Goal: Task Accomplishment & Management: Use online tool/utility

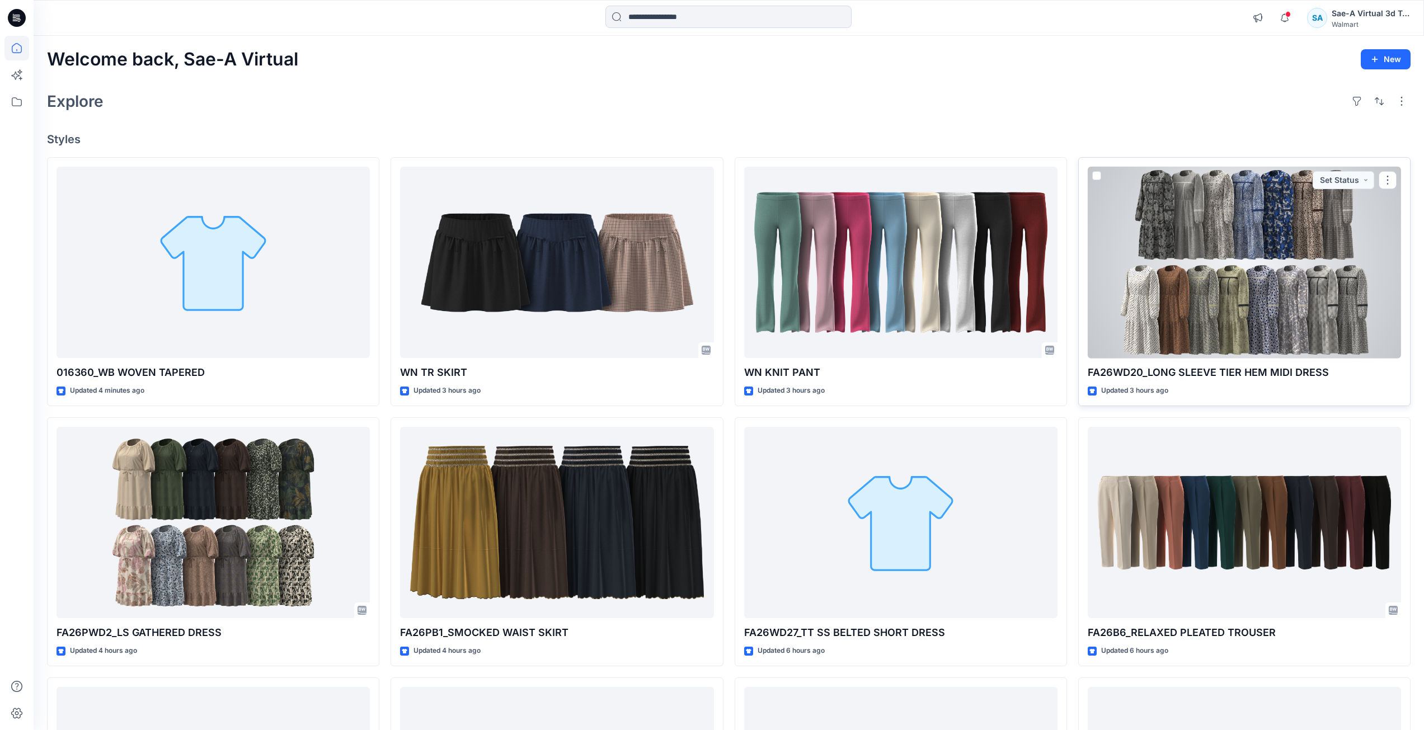
click at [711, 345] on div at bounding box center [1244, 263] width 313 height 192
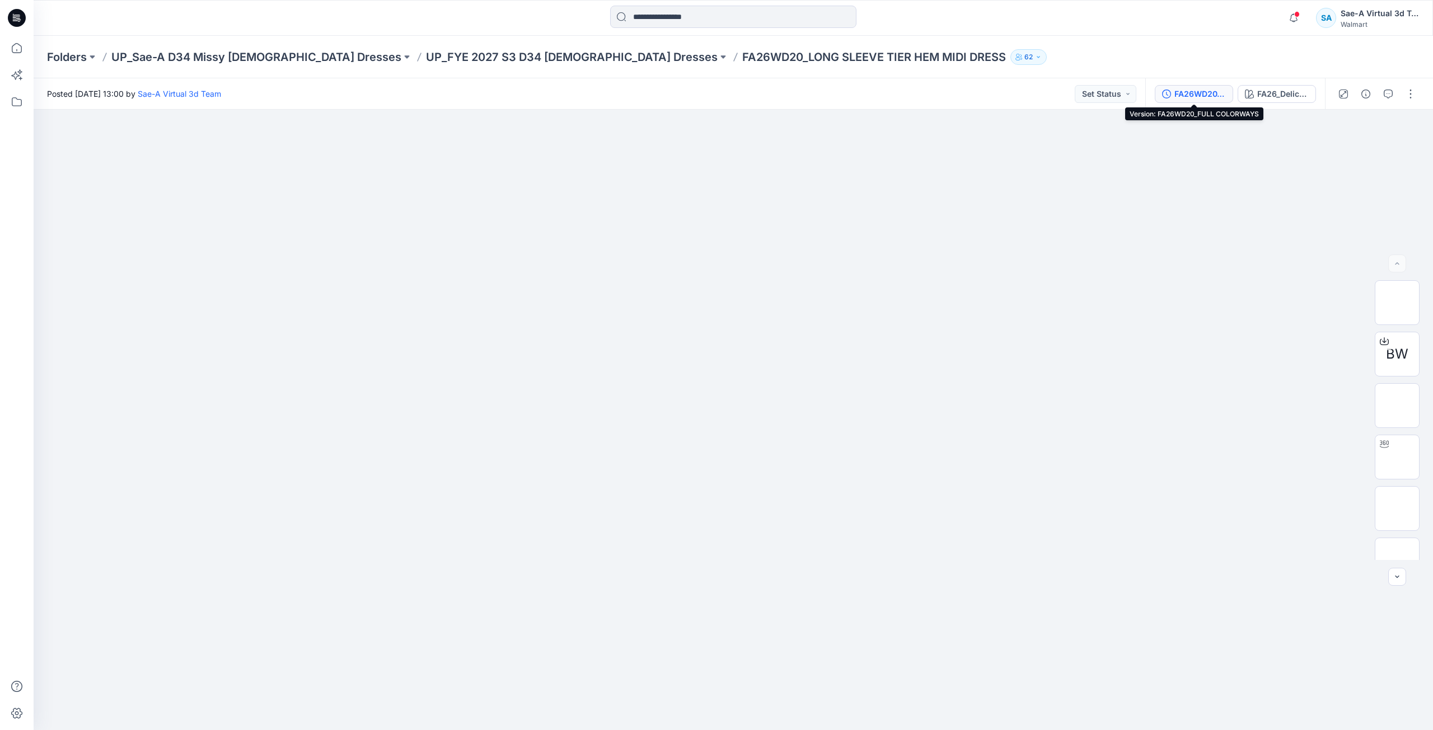
click at [711, 91] on div "FA26WD20_FULL COLORWAYS" at bounding box center [1199, 94] width 51 height 12
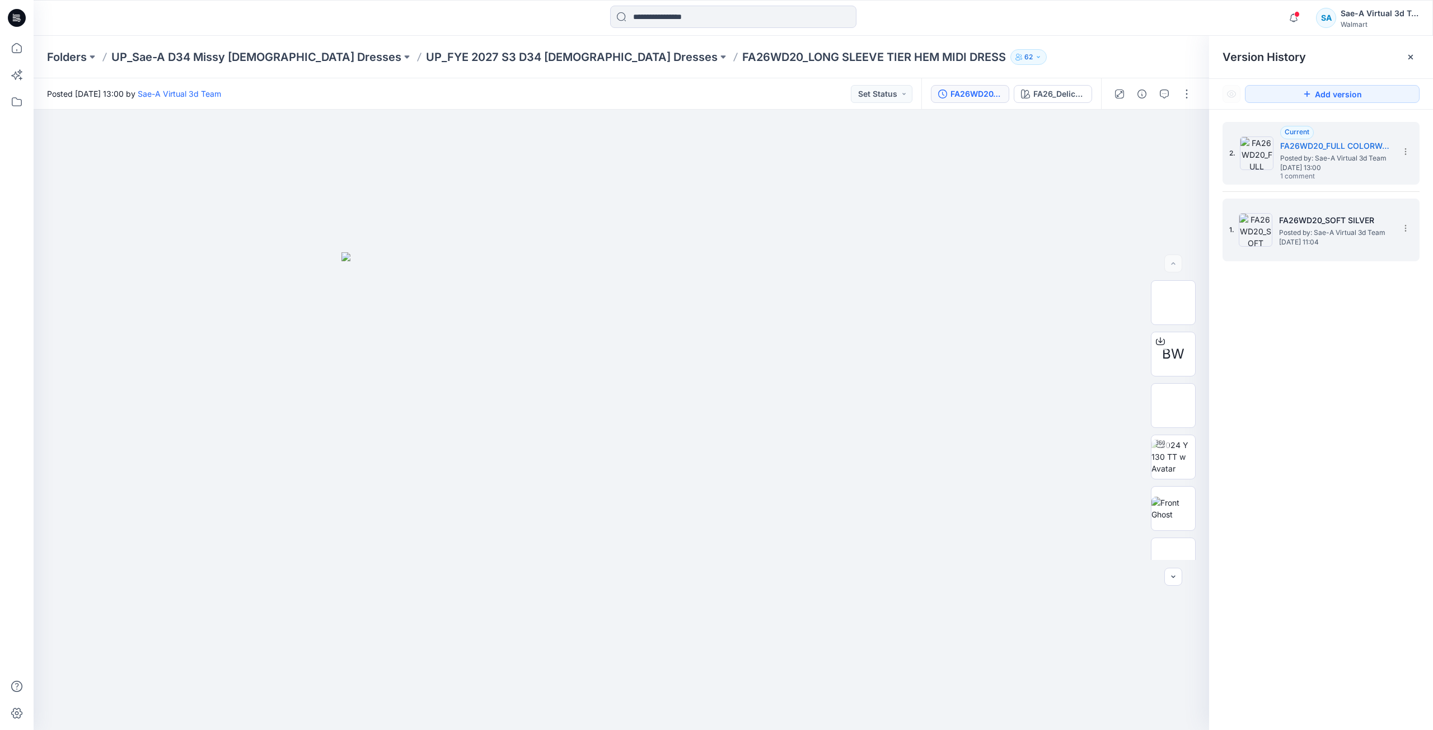
click at [711, 223] on h5 "FA26WD20_SOFT SILVER" at bounding box center [1335, 220] width 112 height 13
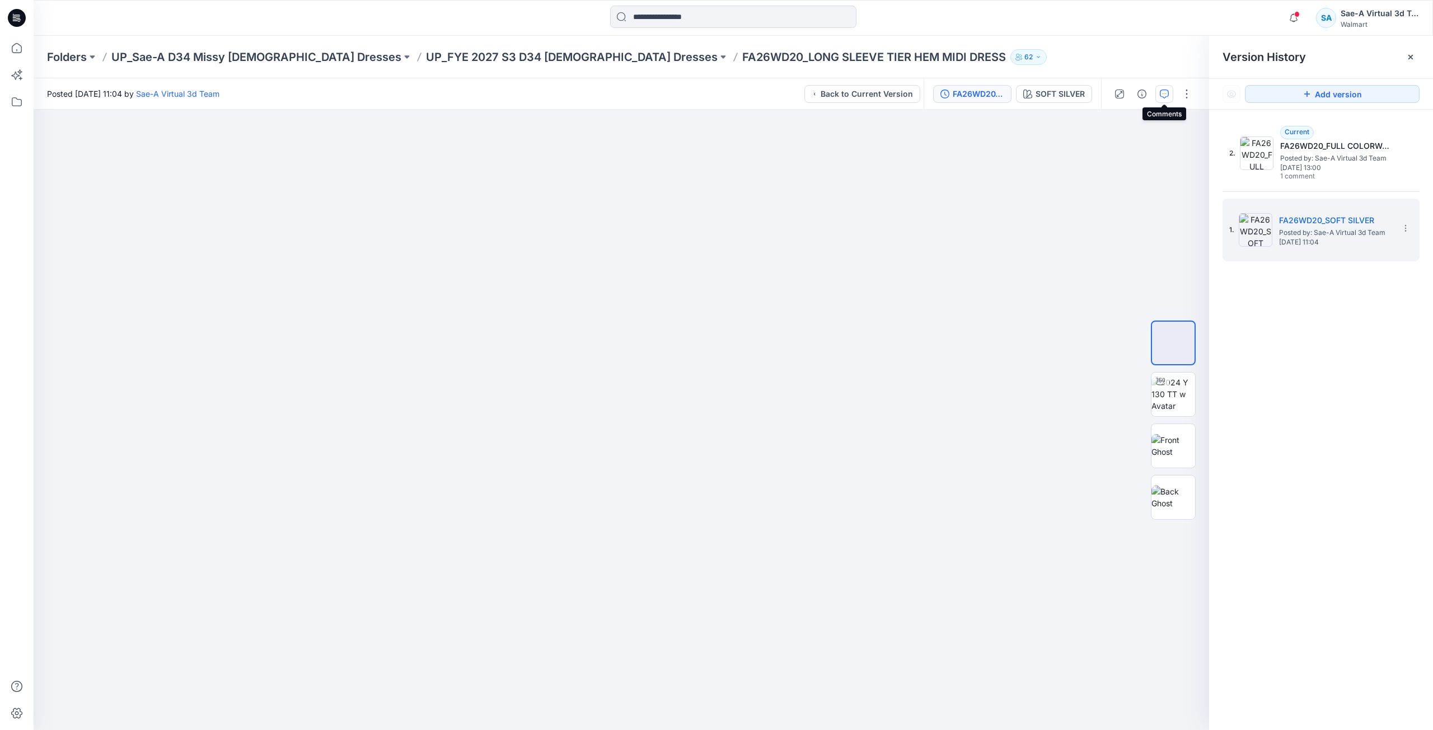
click at [711, 95] on icon "button" at bounding box center [1164, 94] width 9 height 9
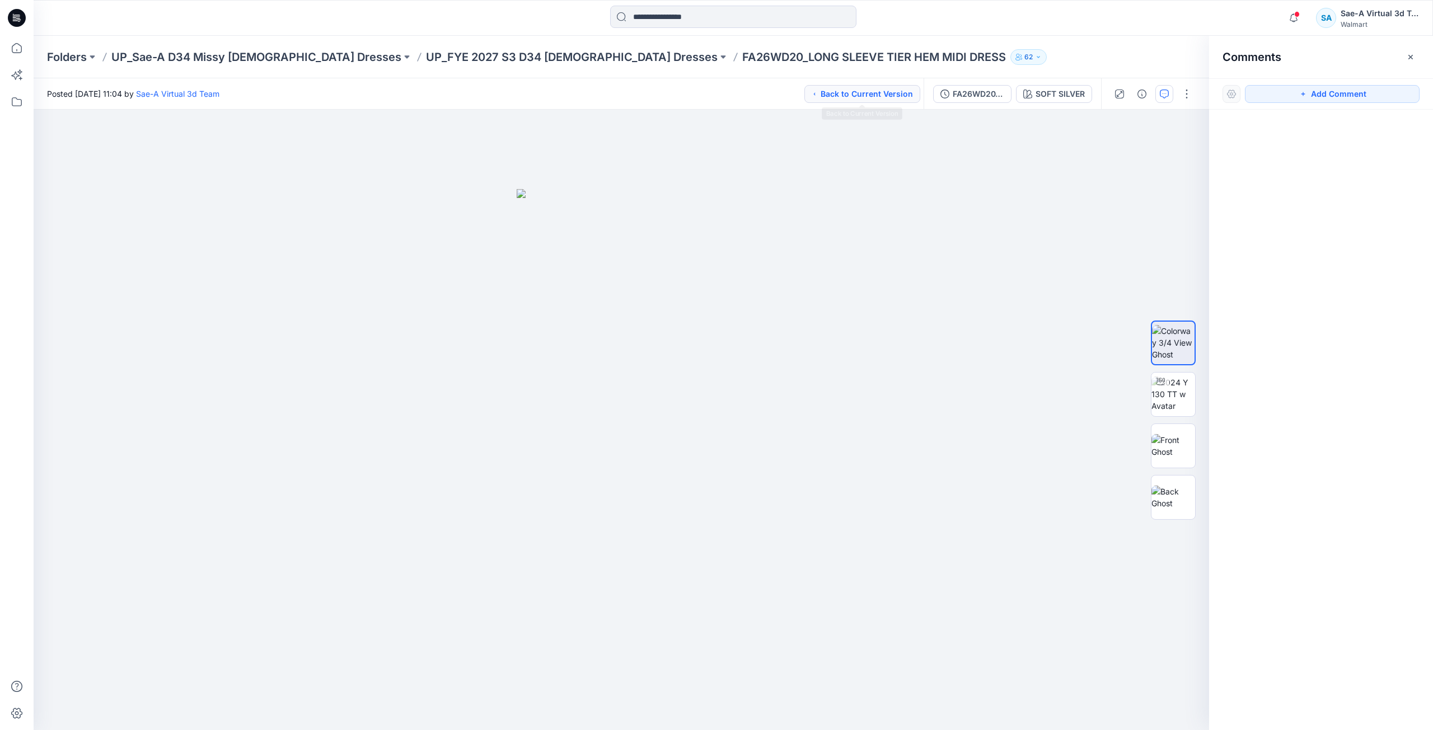
click at [711, 95] on button "Back to Current Version" at bounding box center [862, 94] width 116 height 18
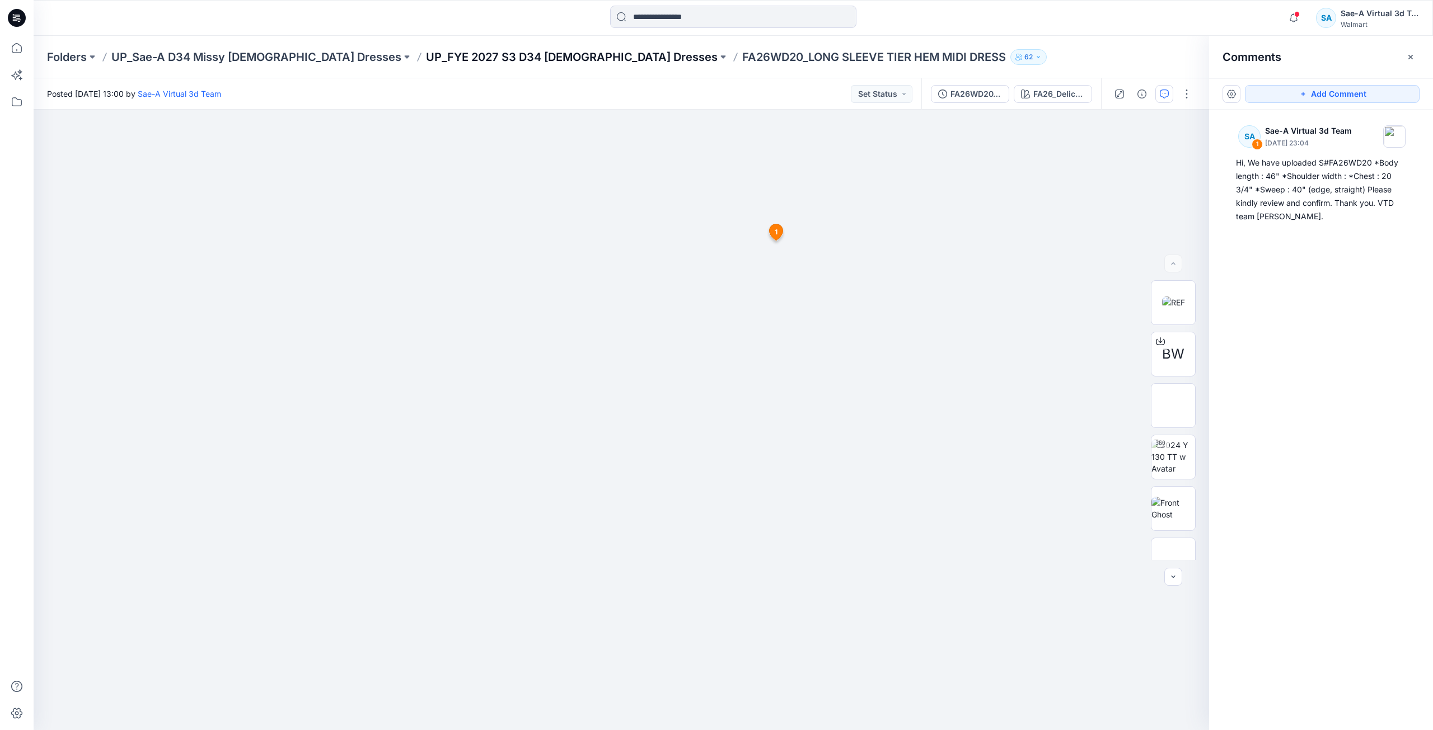
click at [464, 62] on p "UP_FYE 2027 S3 D34 [DEMOGRAPHIC_DATA] Dresses" at bounding box center [572, 57] width 292 height 16
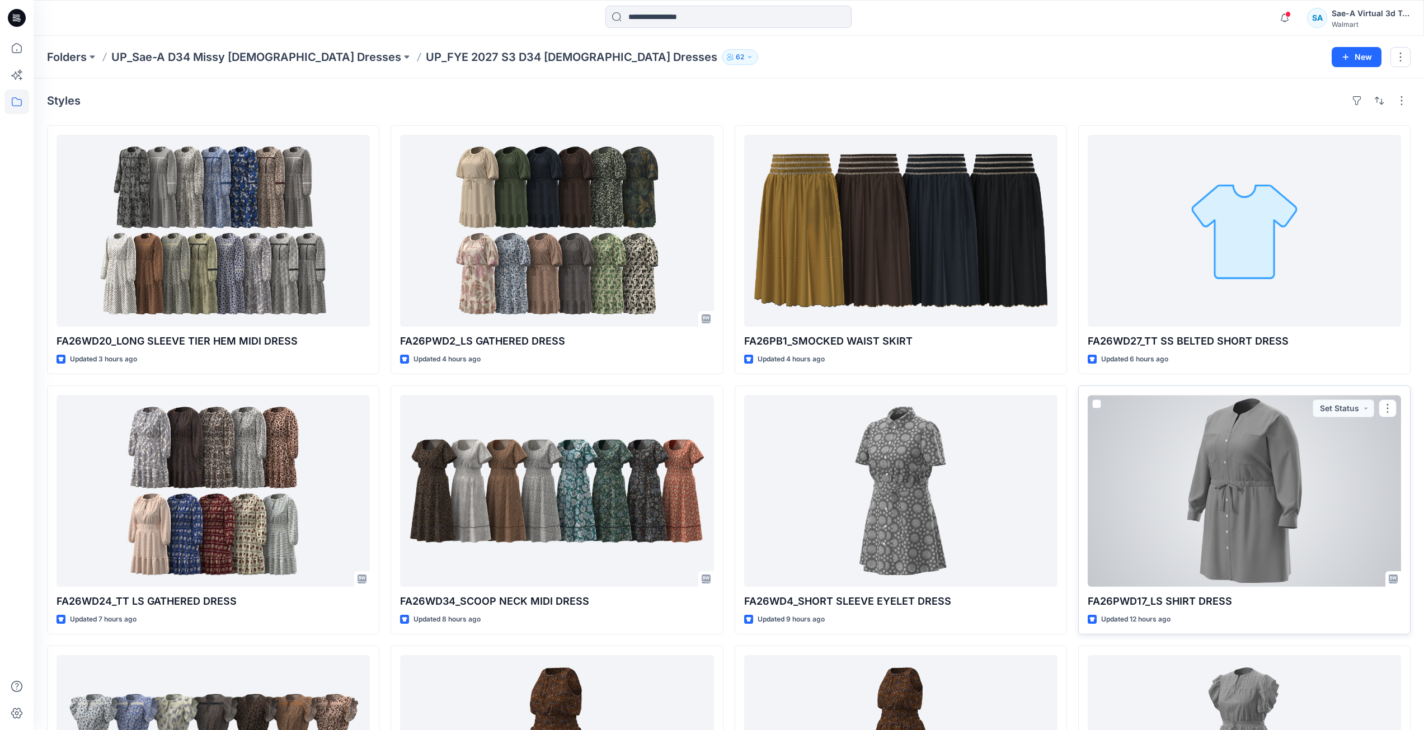
click at [711, 543] on div at bounding box center [1244, 491] width 313 height 192
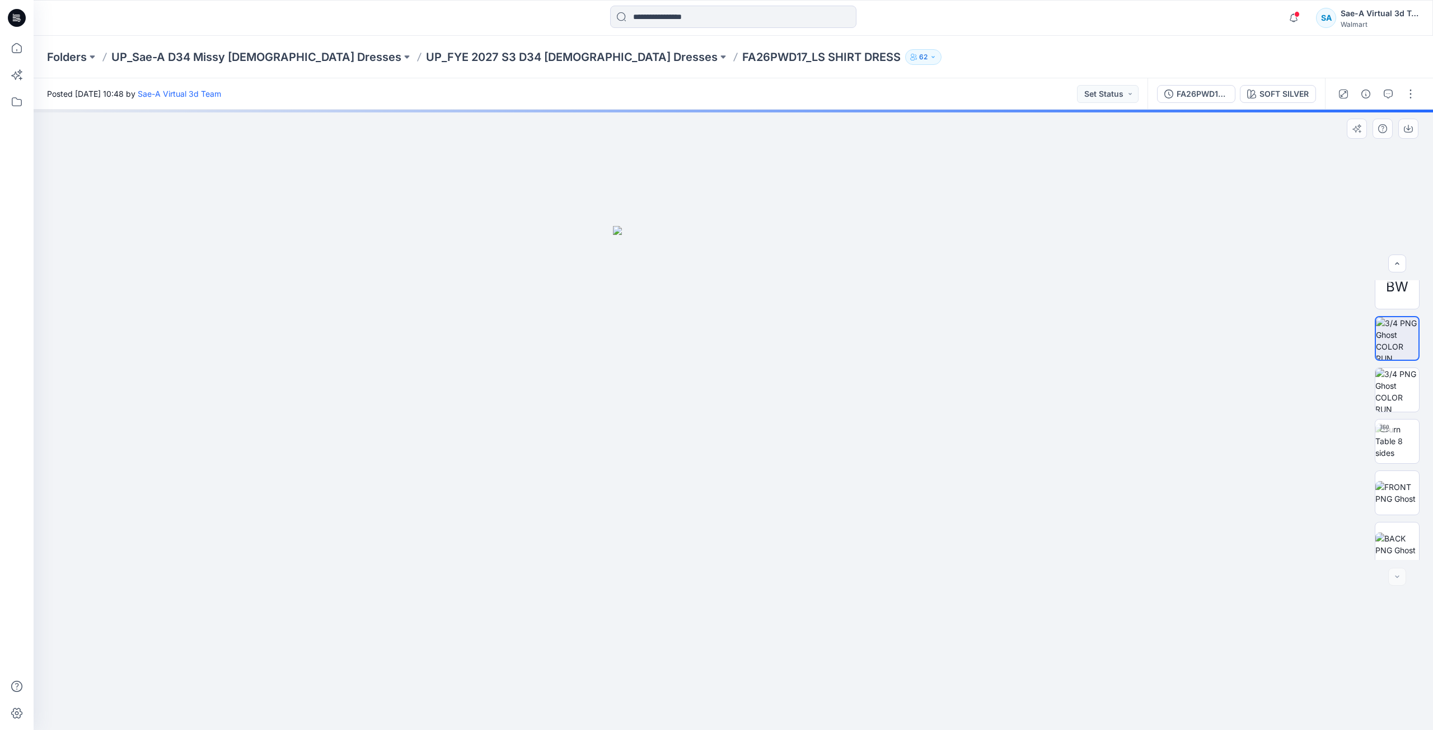
scroll to position [22, 0]
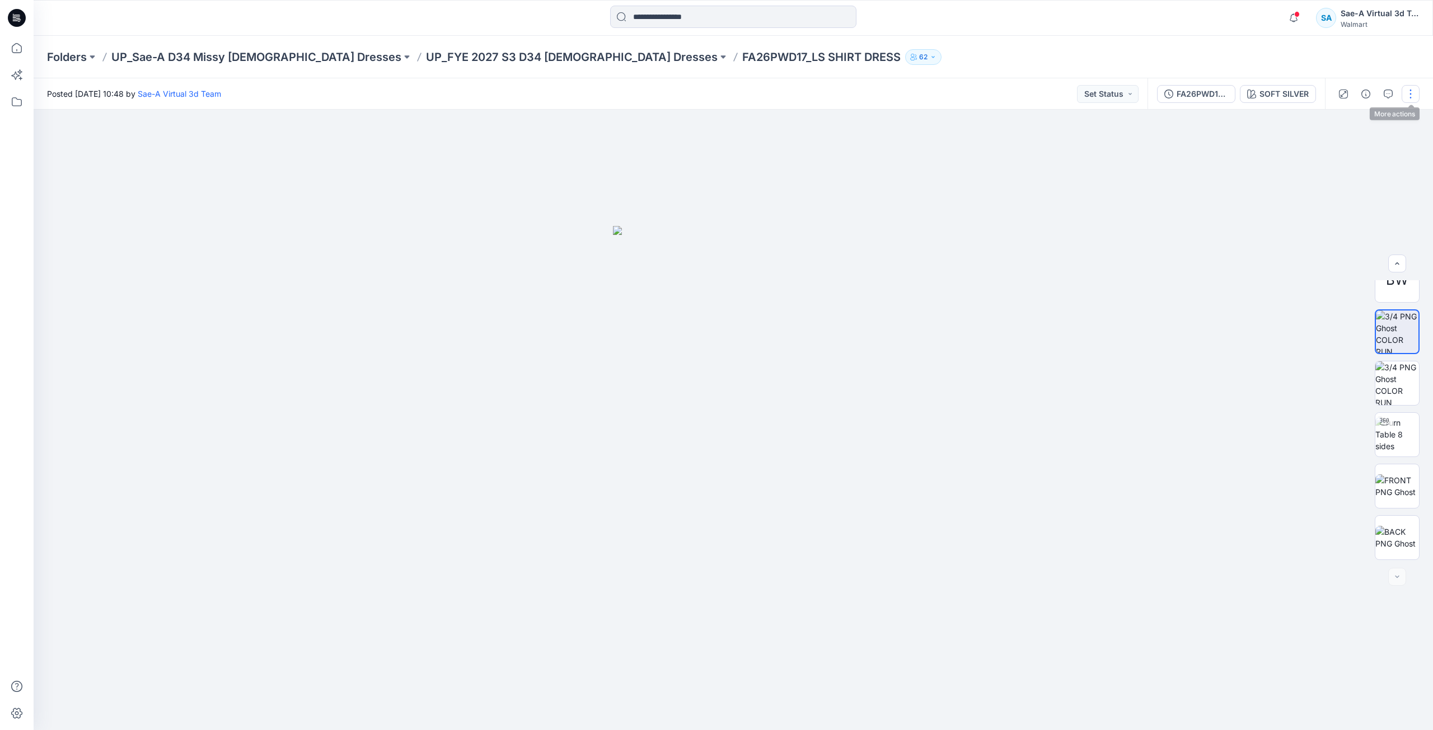
click at [711, 91] on button "button" at bounding box center [1410, 94] width 18 height 18
click at [711, 144] on button "Edit" at bounding box center [1363, 151] width 103 height 21
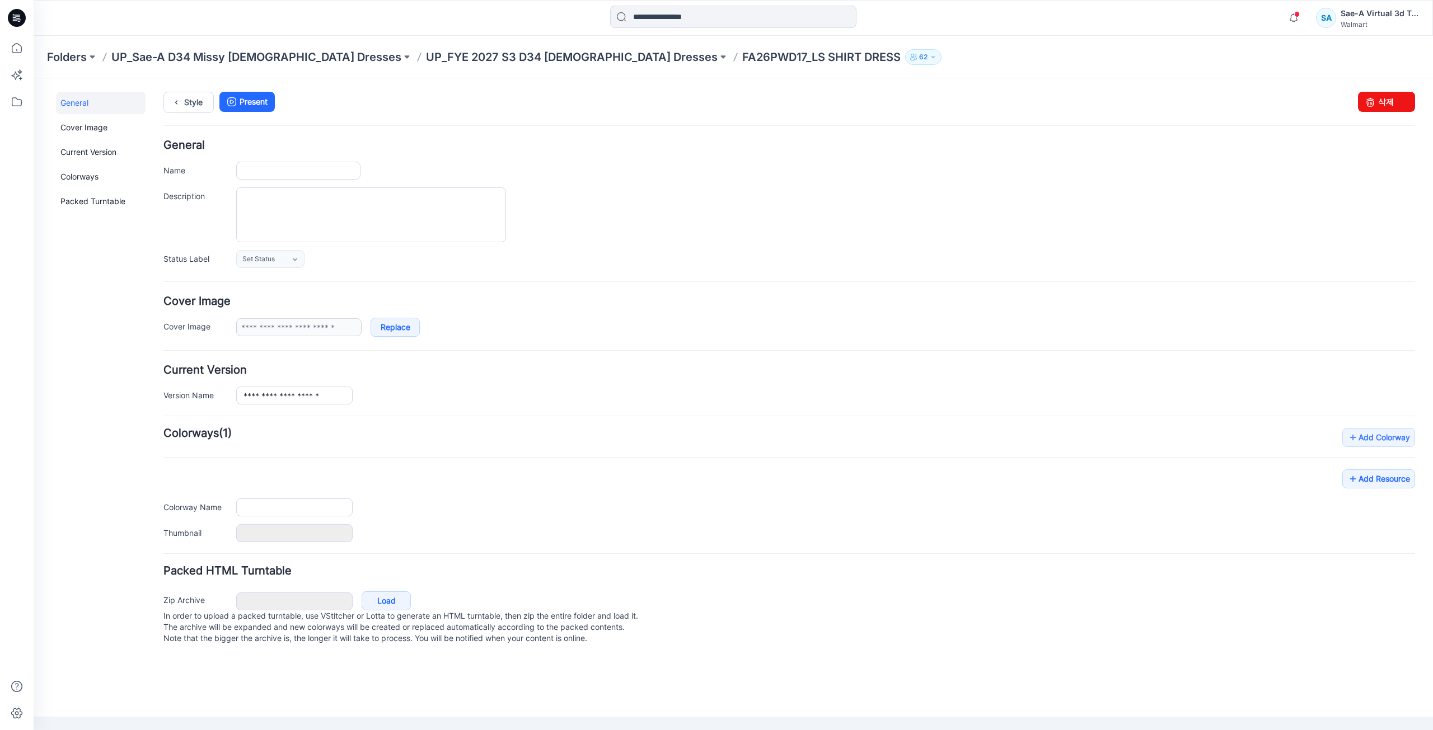
type input "**********"
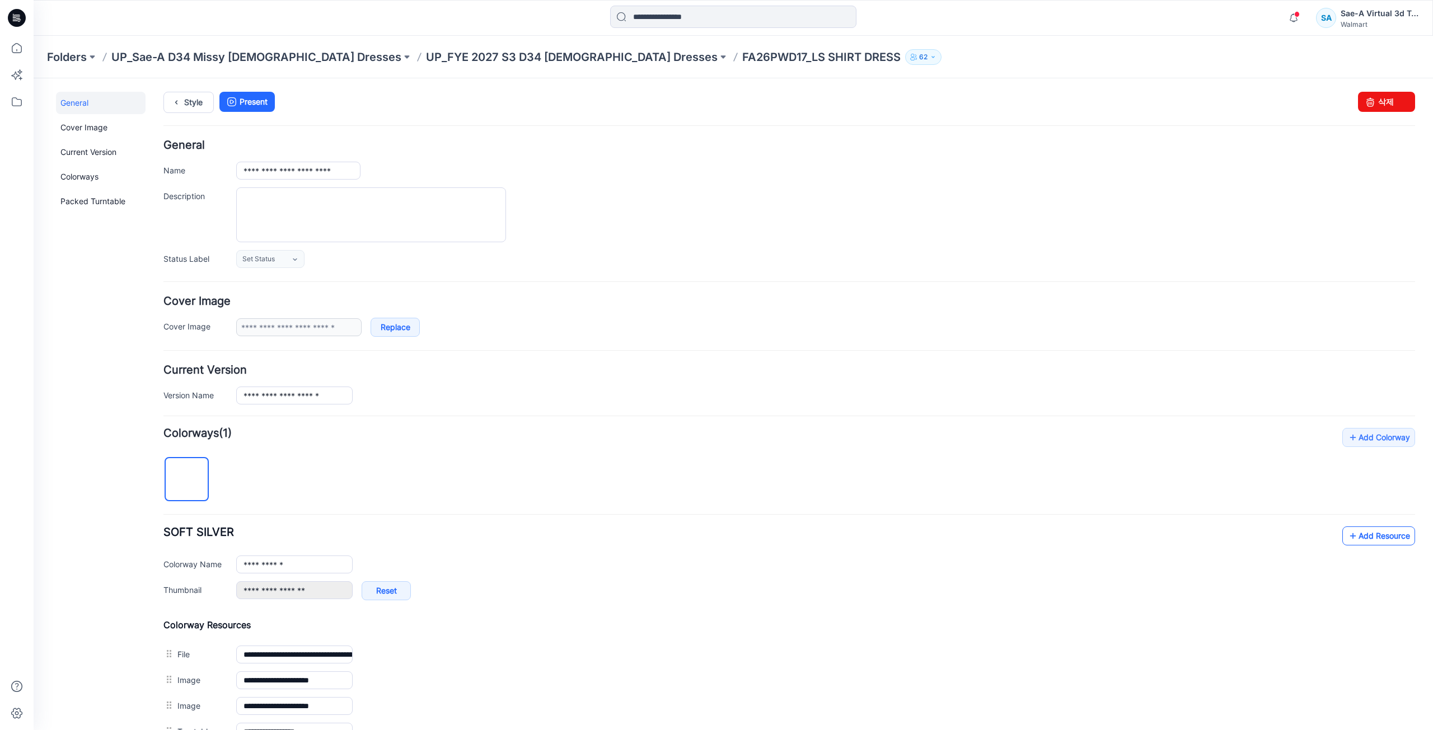
click at [1353, 533] on link "Add Resource" at bounding box center [1378, 536] width 73 height 19
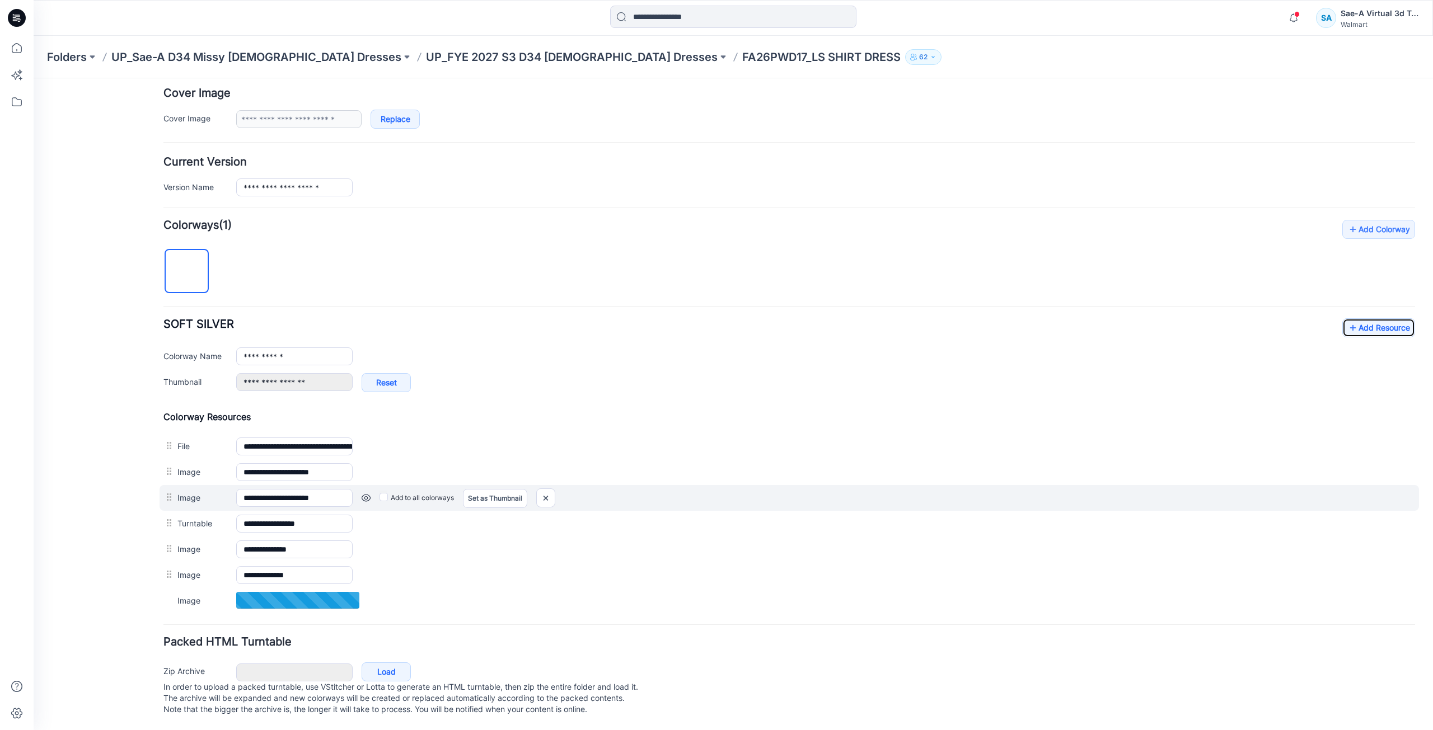
scroll to position [219, 0]
drag, startPoint x: 552, startPoint y: 489, endPoint x: 815, endPoint y: 146, distance: 432.3
click at [552, 489] on img at bounding box center [546, 498] width 18 height 18
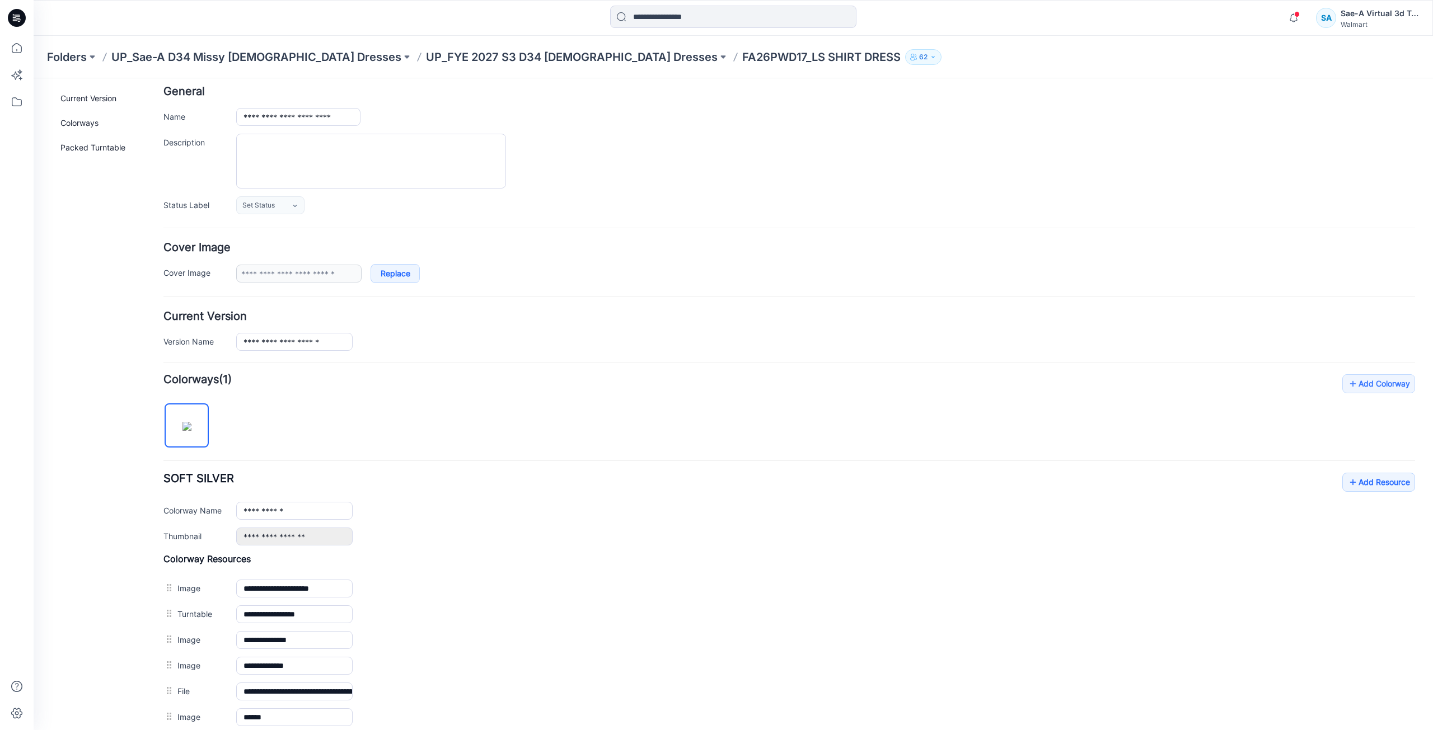
scroll to position [0, 0]
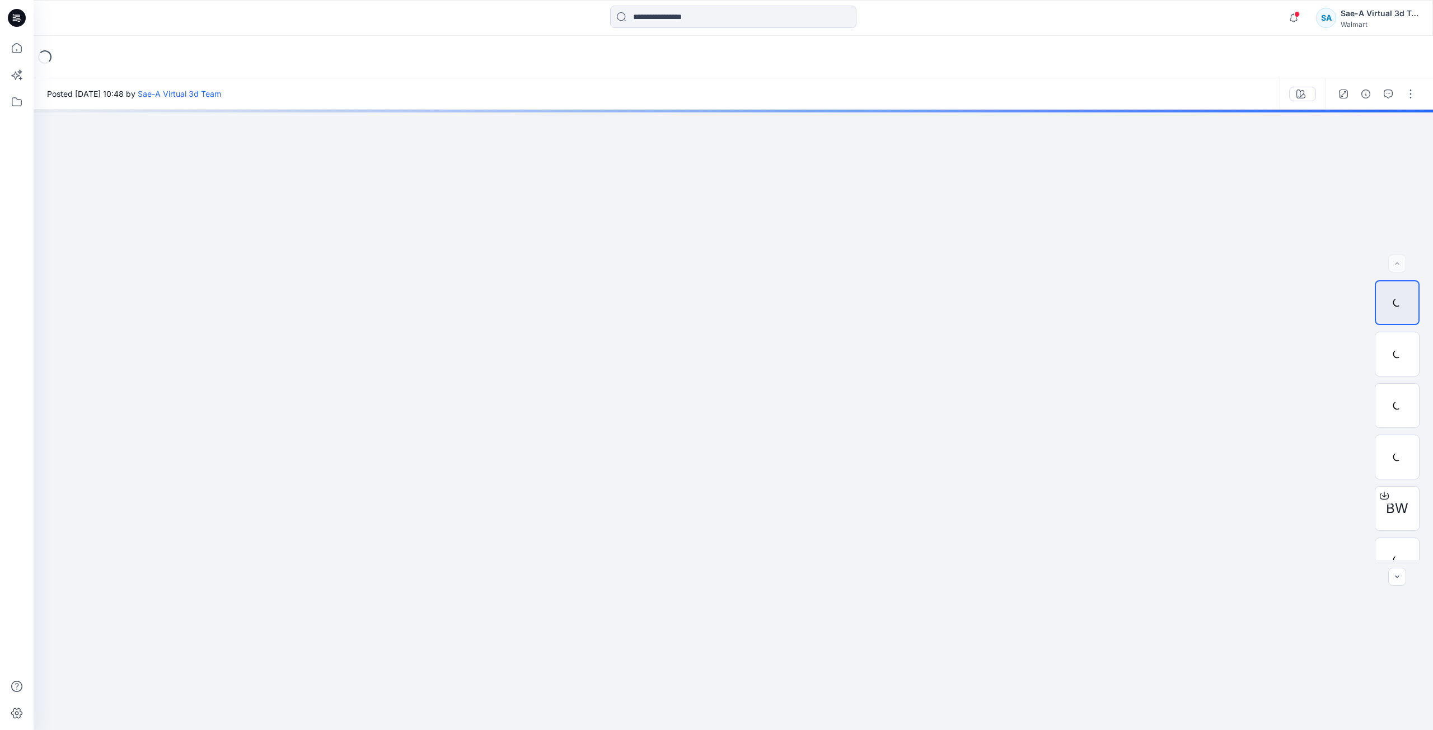
click at [25, 18] on icon at bounding box center [17, 18] width 18 height 18
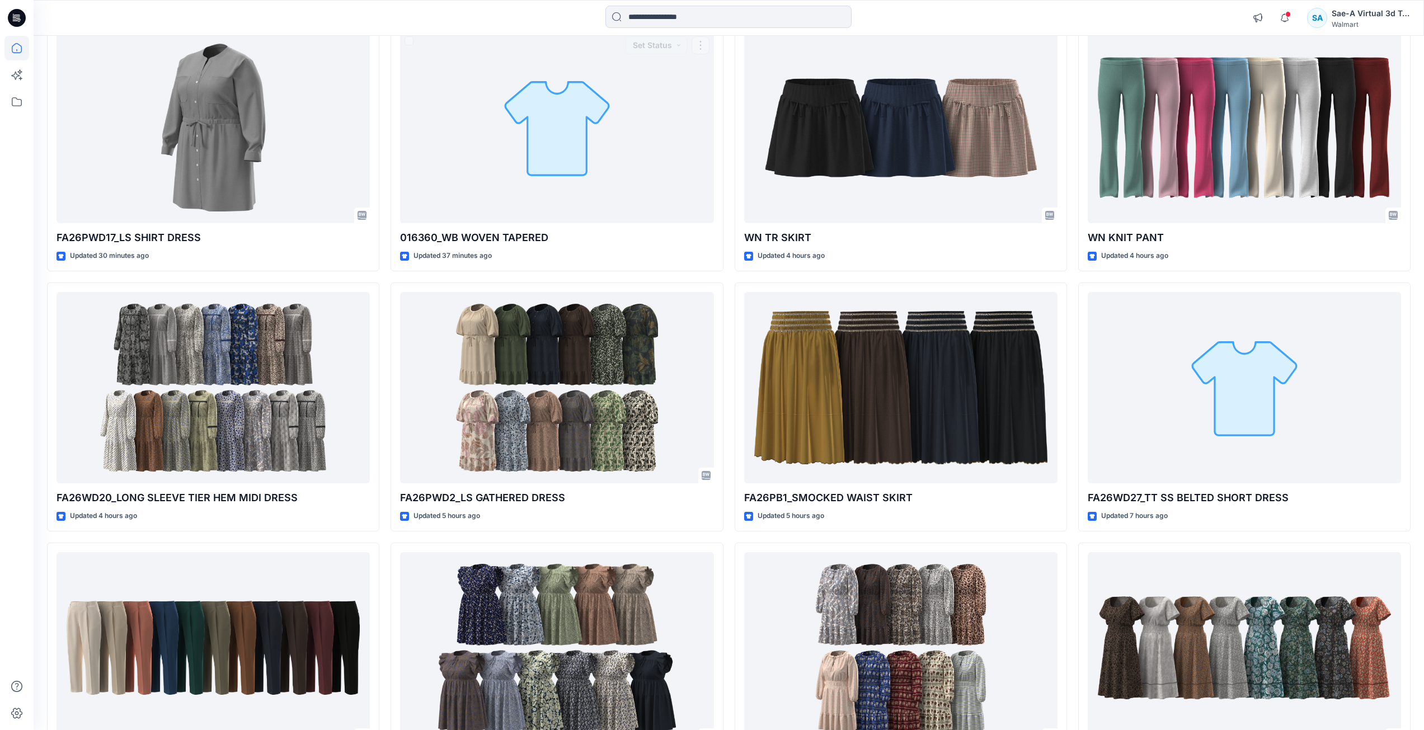
scroll to position [82, 0]
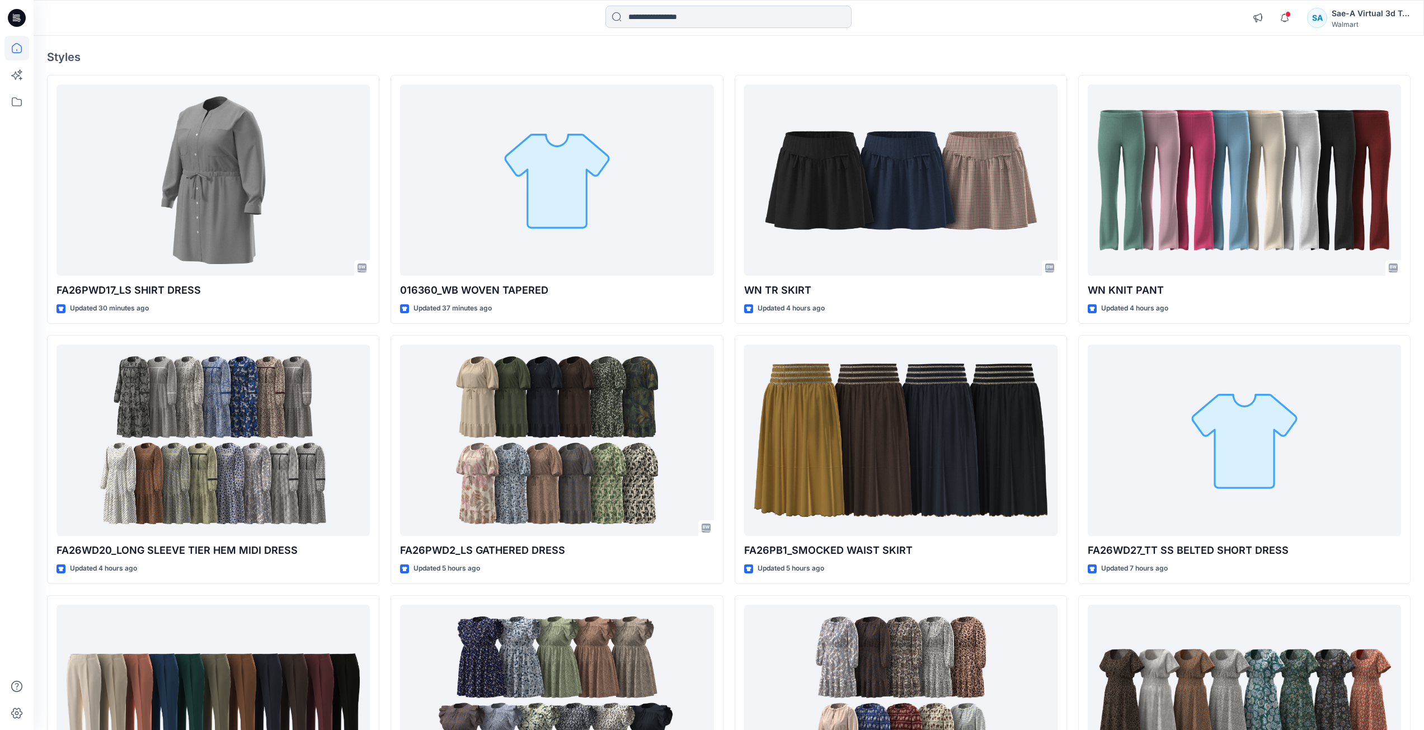
click at [647, 27] on input at bounding box center [729, 17] width 246 height 22
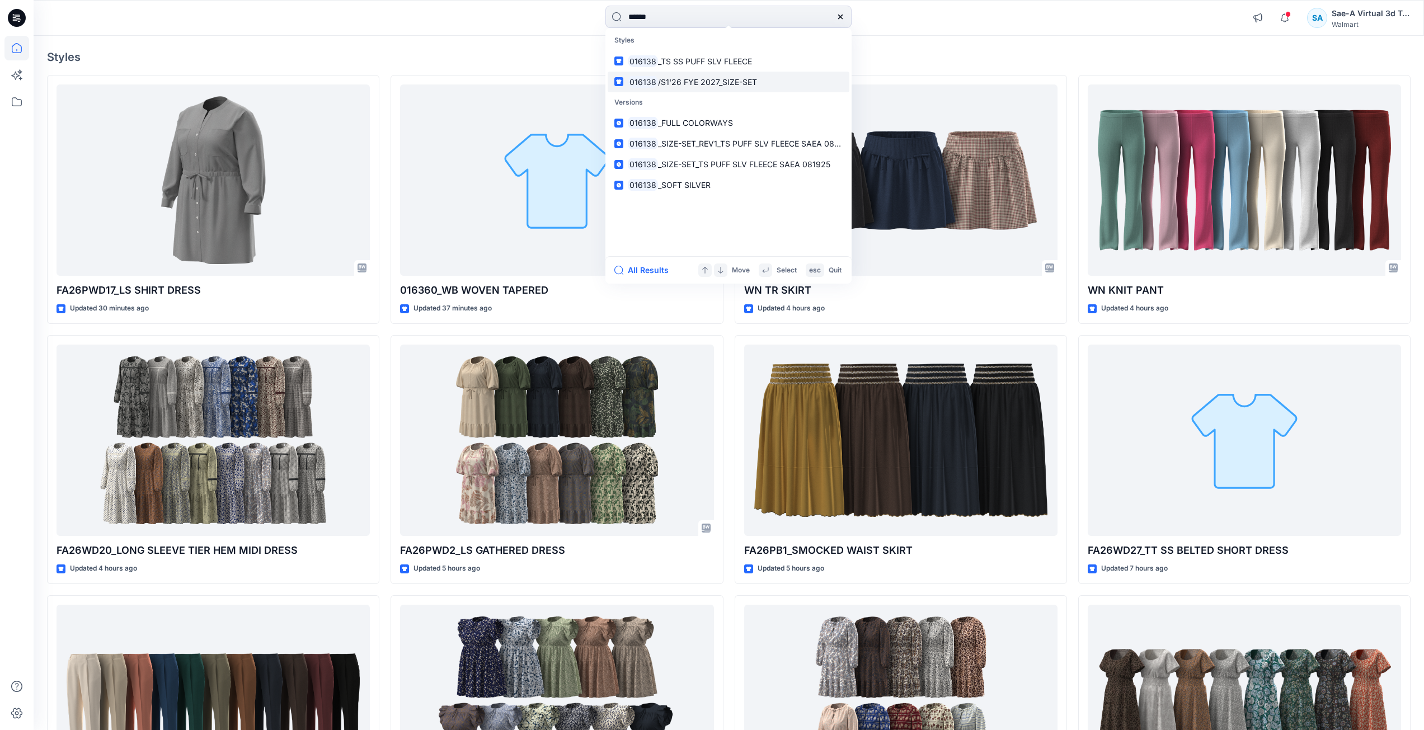
type input "******"
click at [774, 82] on link "016138 /S1'26 FYE 2027_SIZE-SET" at bounding box center [729, 82] width 242 height 21
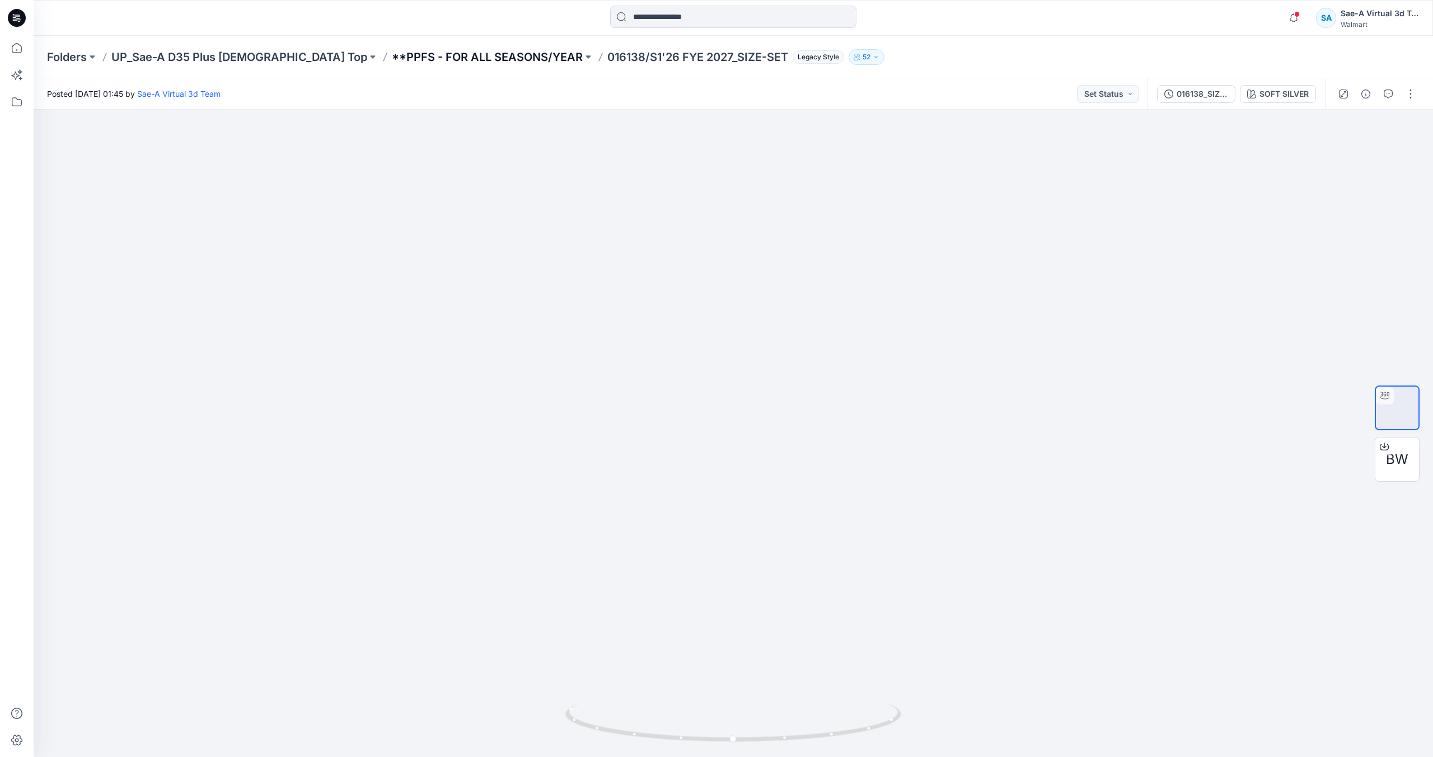
click at [437, 54] on p "**PPFS - FOR ALL SEASONS/YEAR" at bounding box center [487, 57] width 191 height 16
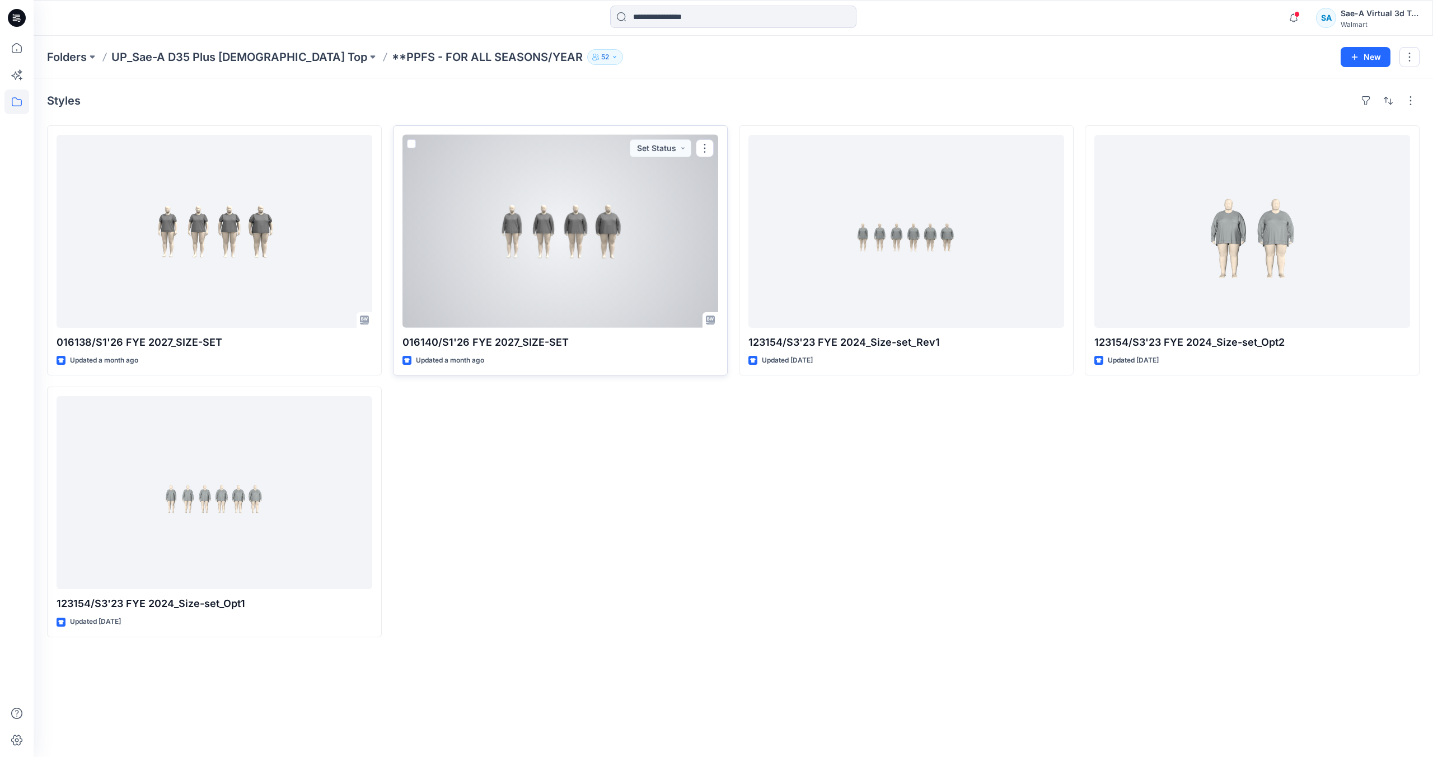
click at [453, 281] on div at bounding box center [560, 231] width 316 height 193
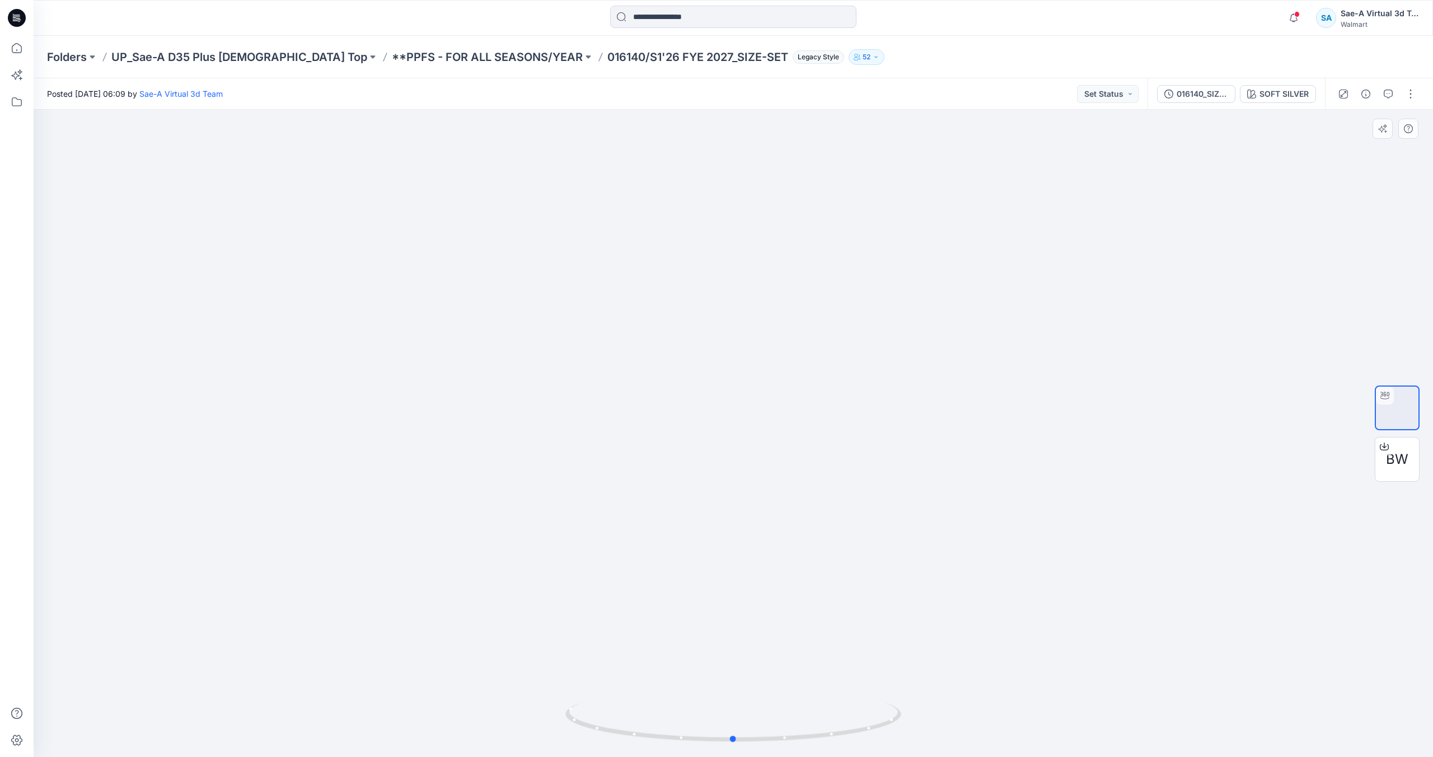
click at [668, 578] on div at bounding box center [733, 434] width 1399 height 648
drag, startPoint x: 784, startPoint y: 737, endPoint x: 963, endPoint y: 709, distance: 181.3
click at [963, 709] on div at bounding box center [733, 434] width 1399 height 648
drag, startPoint x: 862, startPoint y: 721, endPoint x: 768, endPoint y: 729, distance: 94.4
click at [768, 729] on icon at bounding box center [734, 724] width 339 height 42
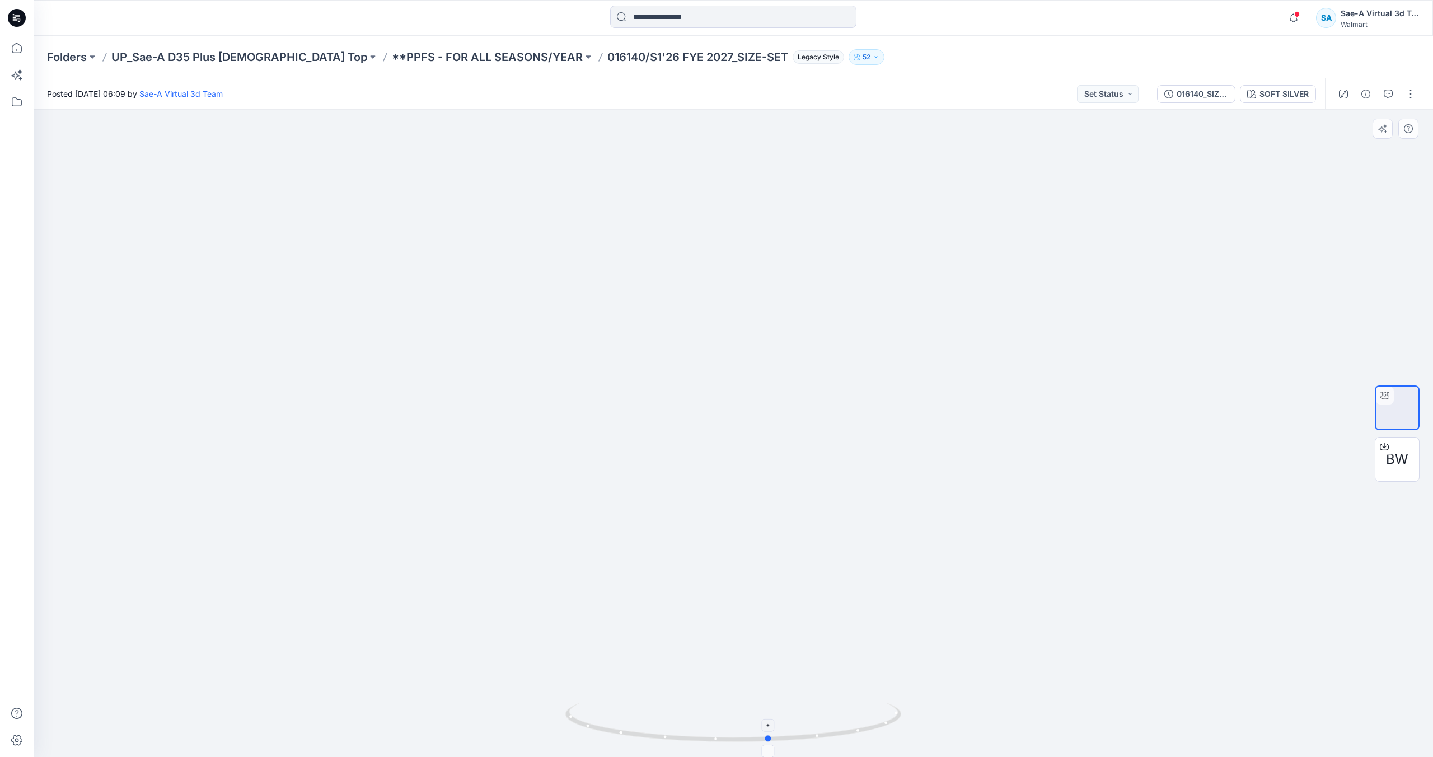
drag, startPoint x: 870, startPoint y: 705, endPoint x: 822, endPoint y: 714, distance: 49.4
click at [822, 714] on icon at bounding box center [734, 724] width 339 height 42
drag, startPoint x: 733, startPoint y: 739, endPoint x: 879, endPoint y: 720, distance: 147.3
click at [879, 720] on icon at bounding box center [734, 724] width 339 height 42
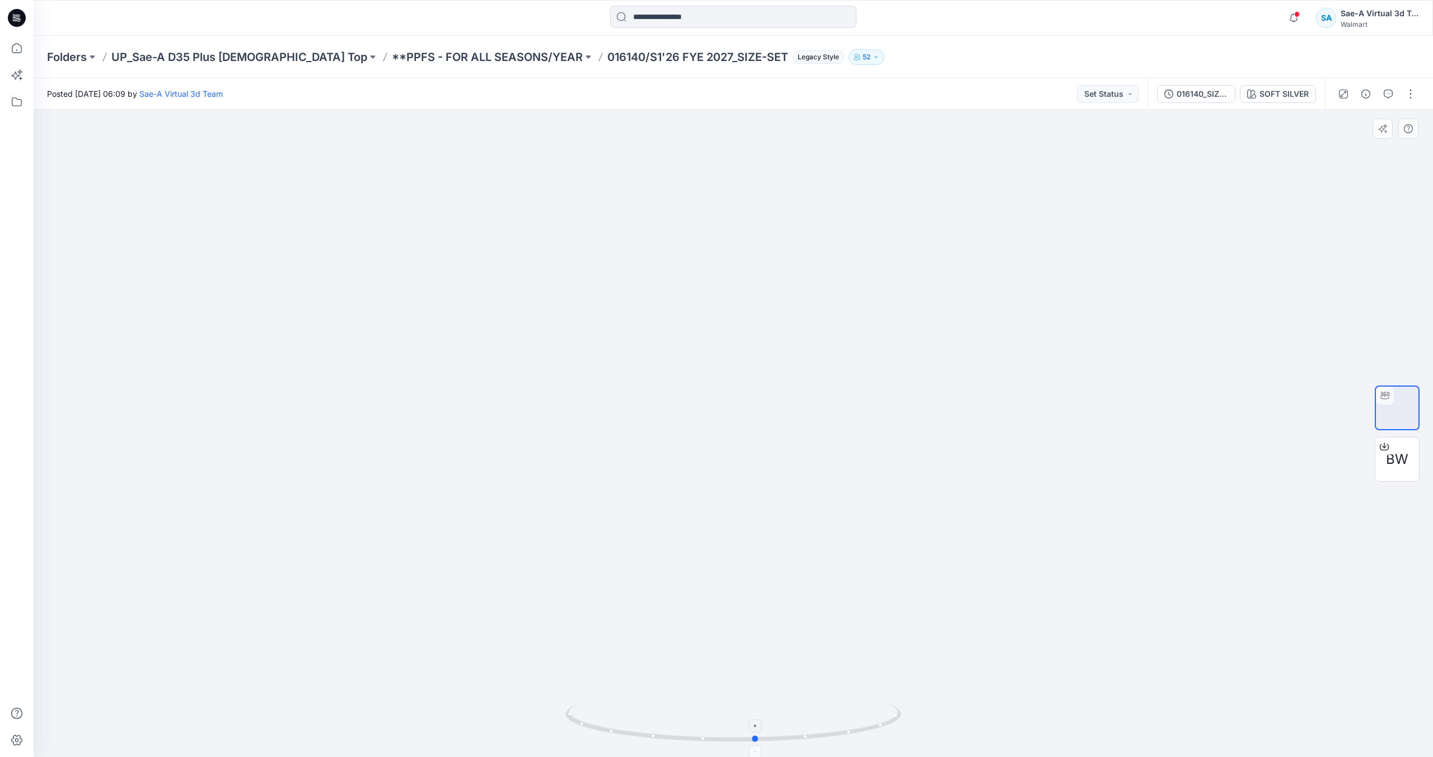
drag, startPoint x: 867, startPoint y: 721, endPoint x: 708, endPoint y: 734, distance: 160.1
click at [708, 730] on icon at bounding box center [734, 724] width 339 height 42
